Goal: Transaction & Acquisition: Obtain resource

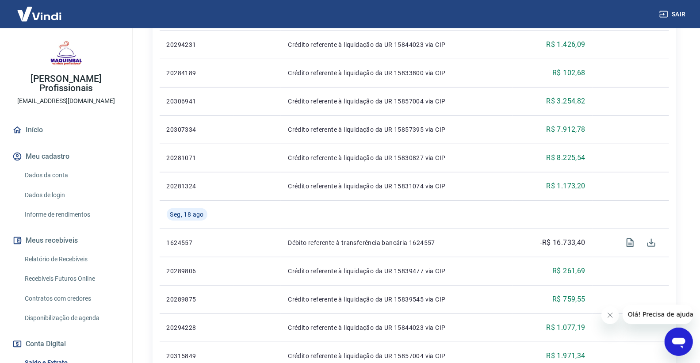
click at [69, 250] on link "Relatório de Recebíveis" at bounding box center [71, 259] width 100 height 18
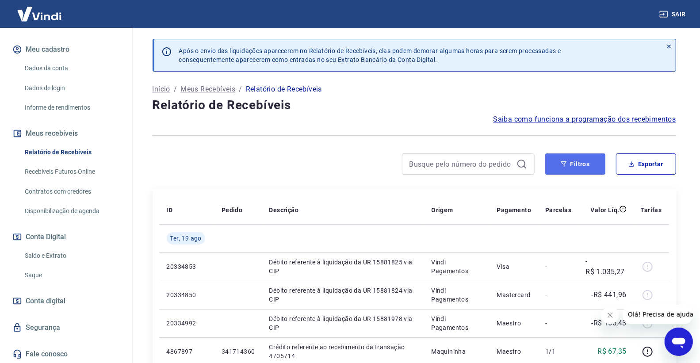
click at [568, 168] on button "Filtros" at bounding box center [575, 163] width 60 height 21
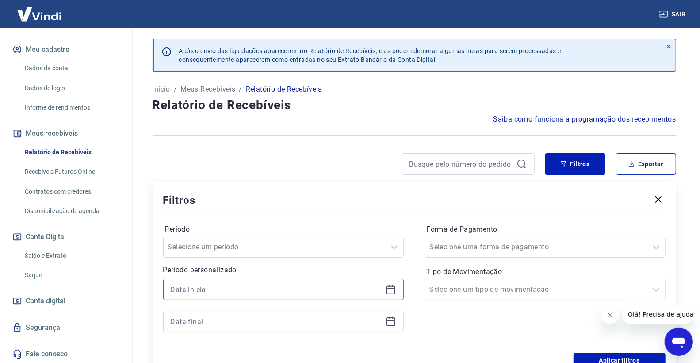
click at [220, 284] on input at bounding box center [276, 289] width 211 height 13
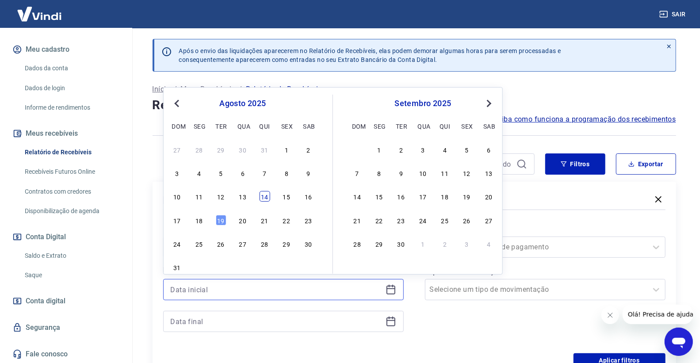
scroll to position [49, 0]
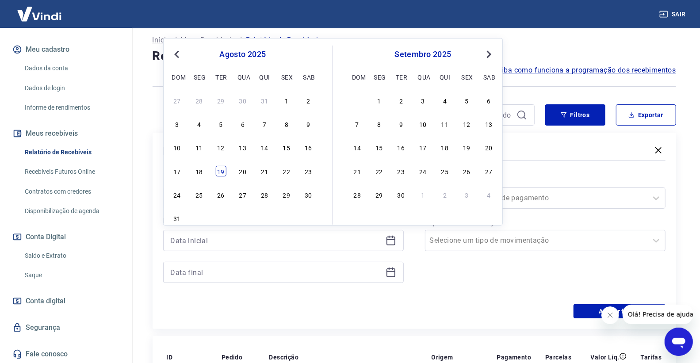
click at [215, 171] on div "19" at bounding box center [220, 171] width 11 height 11
type input "[DATE]"
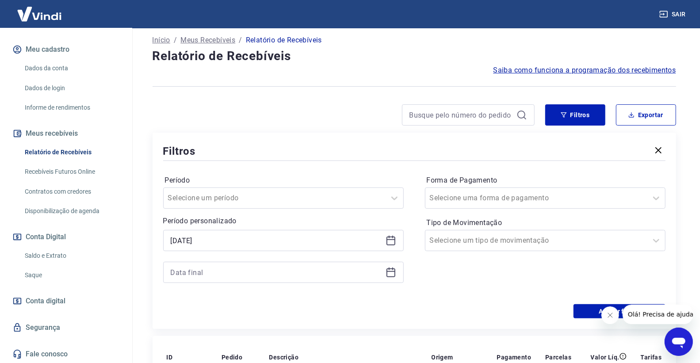
click at [388, 273] on icon at bounding box center [390, 272] width 11 height 11
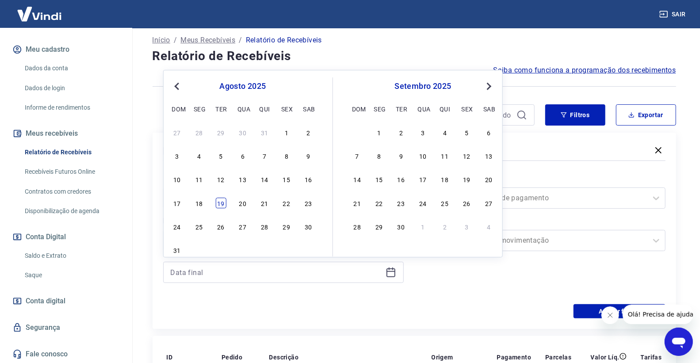
click at [221, 202] on div "19" at bounding box center [220, 203] width 11 height 11
type input "[DATE]"
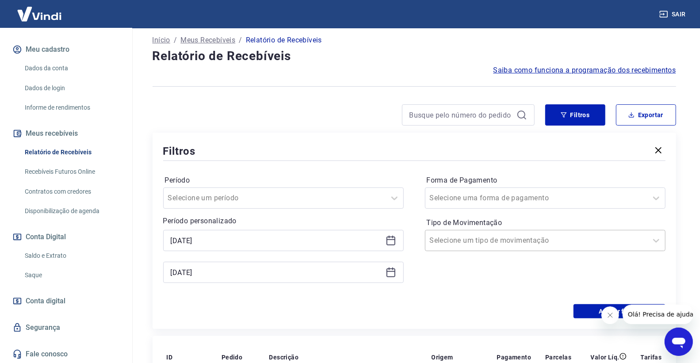
click at [536, 241] on div at bounding box center [536, 240] width 213 height 12
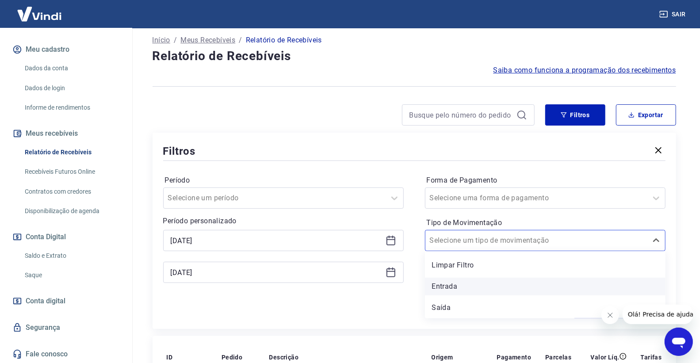
click at [497, 281] on div "Entrada" at bounding box center [545, 287] width 240 height 18
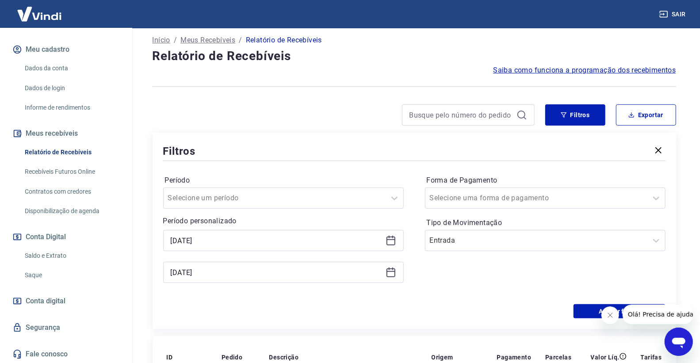
scroll to position [98, 0]
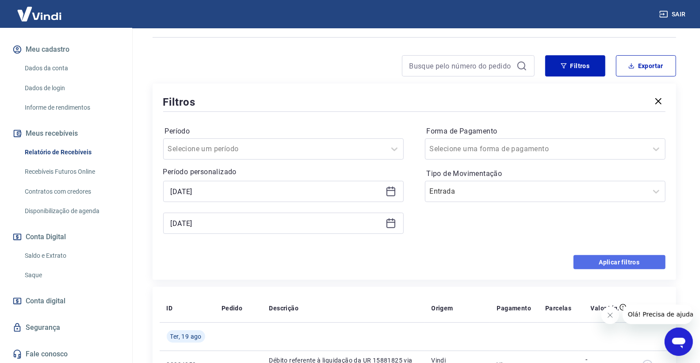
click at [584, 264] on button "Aplicar filtros" at bounding box center [619, 262] width 92 height 14
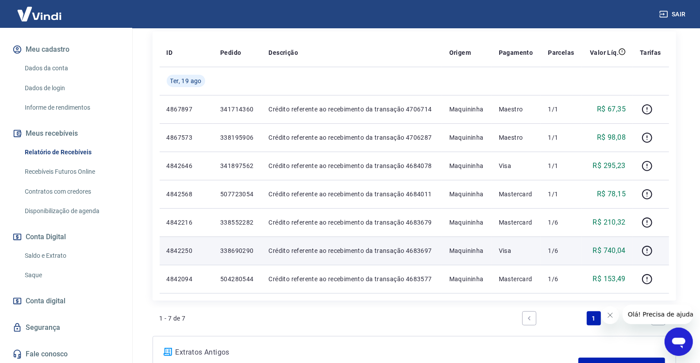
scroll to position [49, 0]
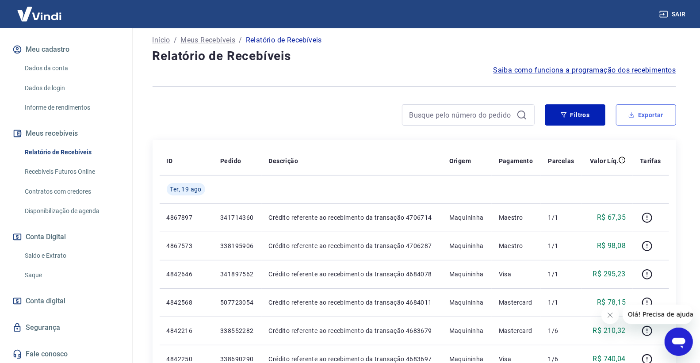
click at [630, 112] on icon "button" at bounding box center [631, 115] width 6 height 6
type input "[DATE]"
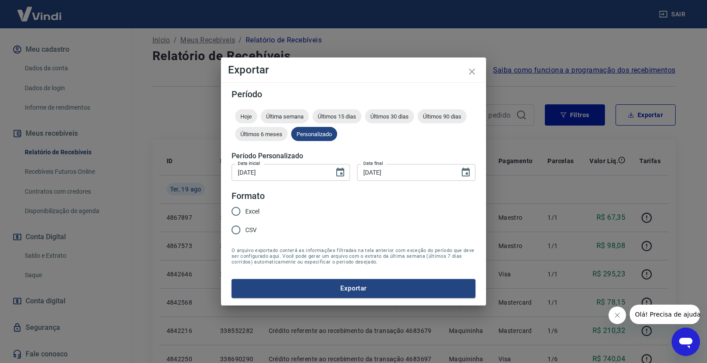
click at [241, 210] on input "Excel" at bounding box center [236, 211] width 19 height 19
radio input "true"
click at [350, 284] on button "Exportar" at bounding box center [354, 288] width 244 height 19
